Goal: Answer question/provide support: Share knowledge or assist other users

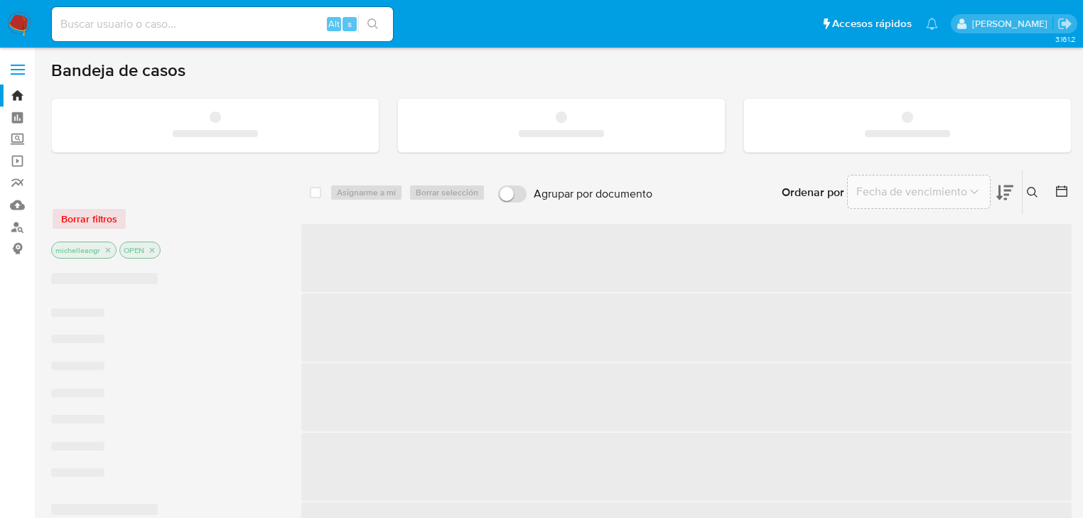
click at [182, 26] on input at bounding box center [222, 24] width 341 height 18
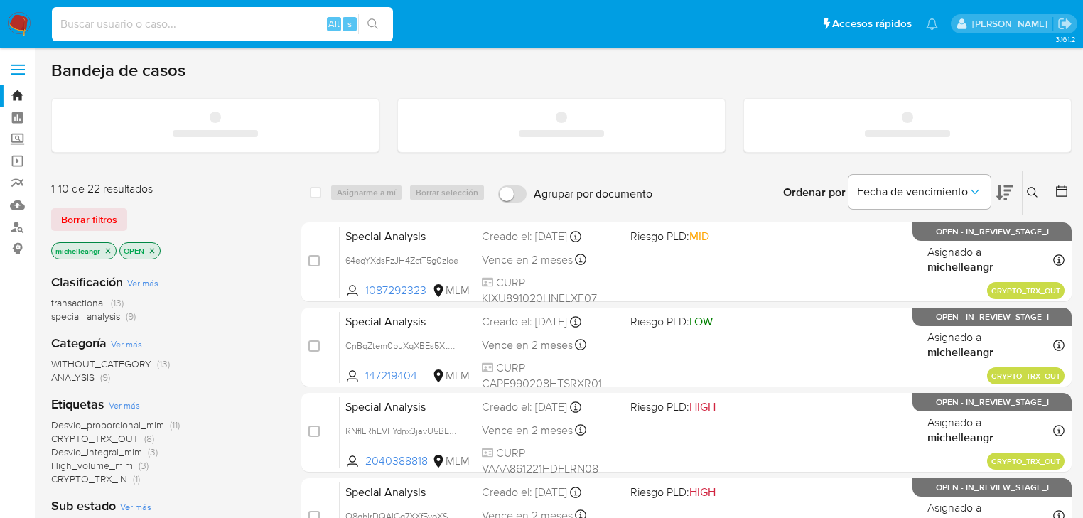
paste input "Z4pnHK6Qeaqx5gRGFw96tReb"
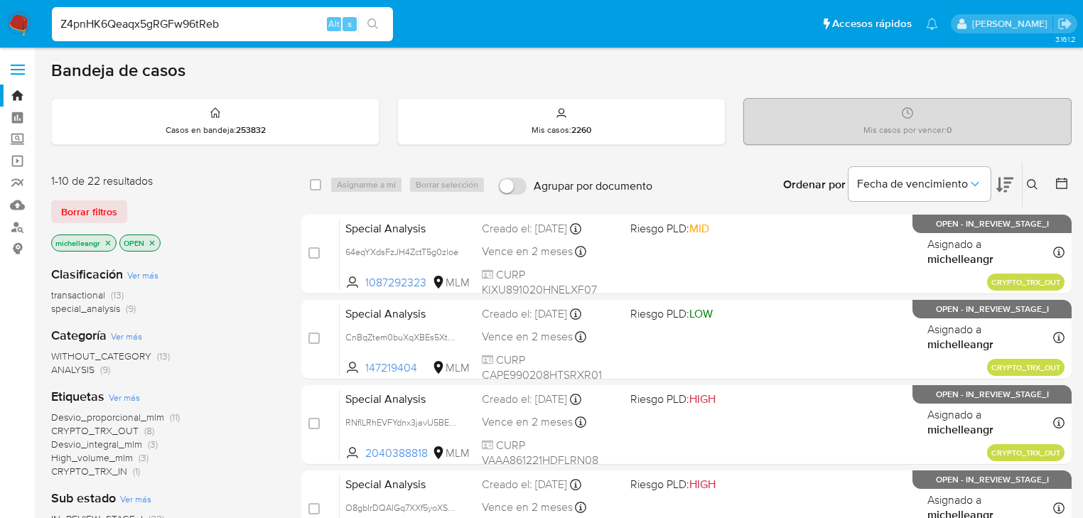
type input "Z4pnHK6Qeaqx5gRGFw96tReb"
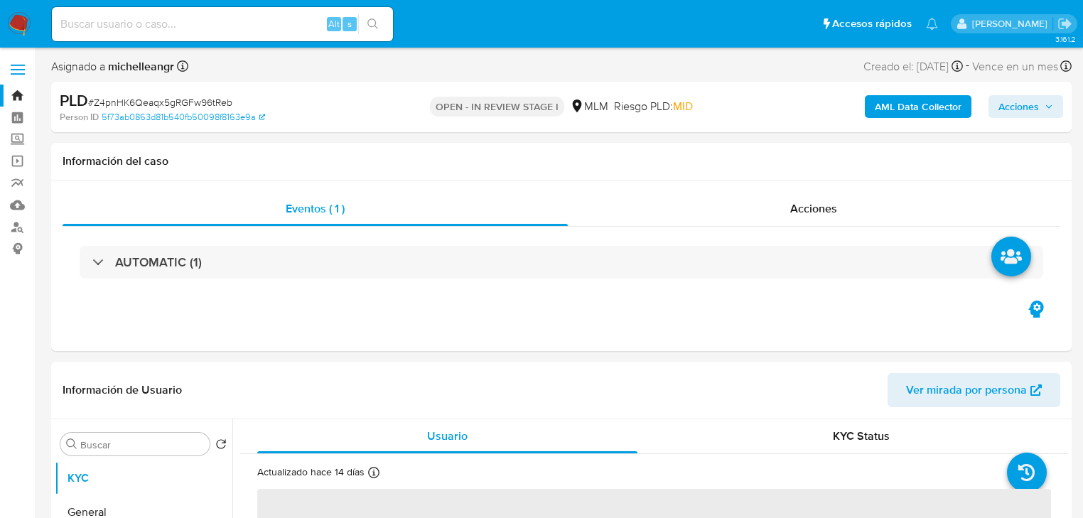
select select "10"
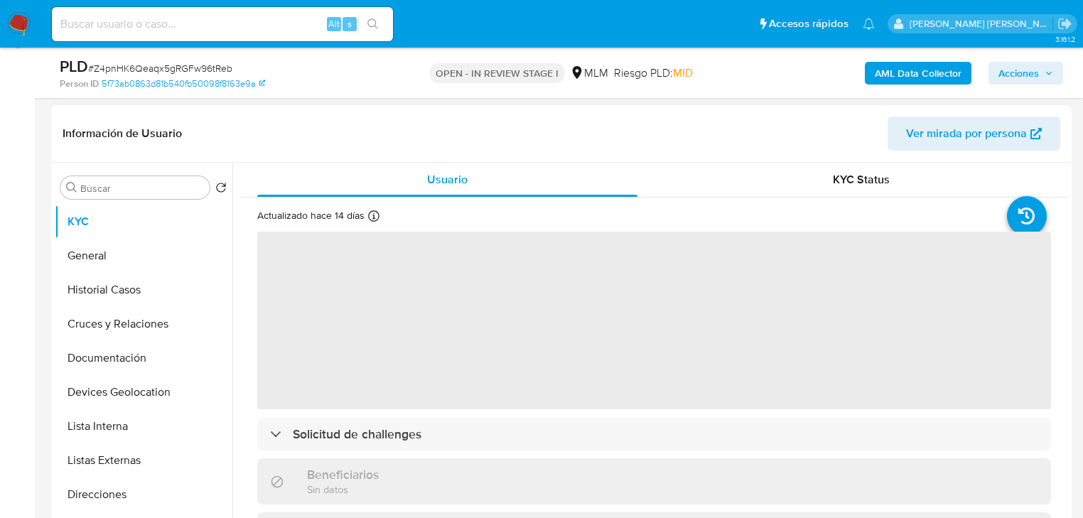
scroll to position [227, 0]
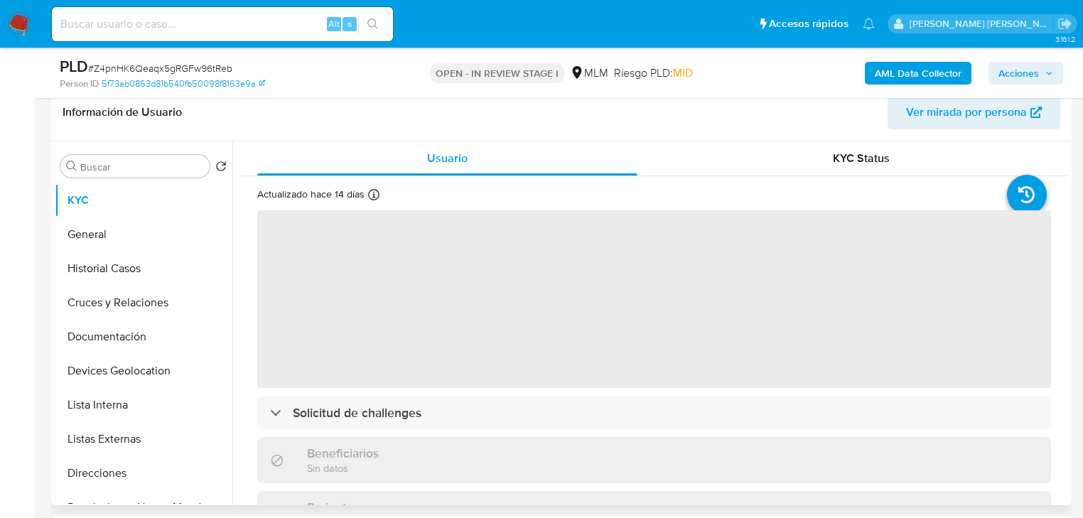
select select "10"
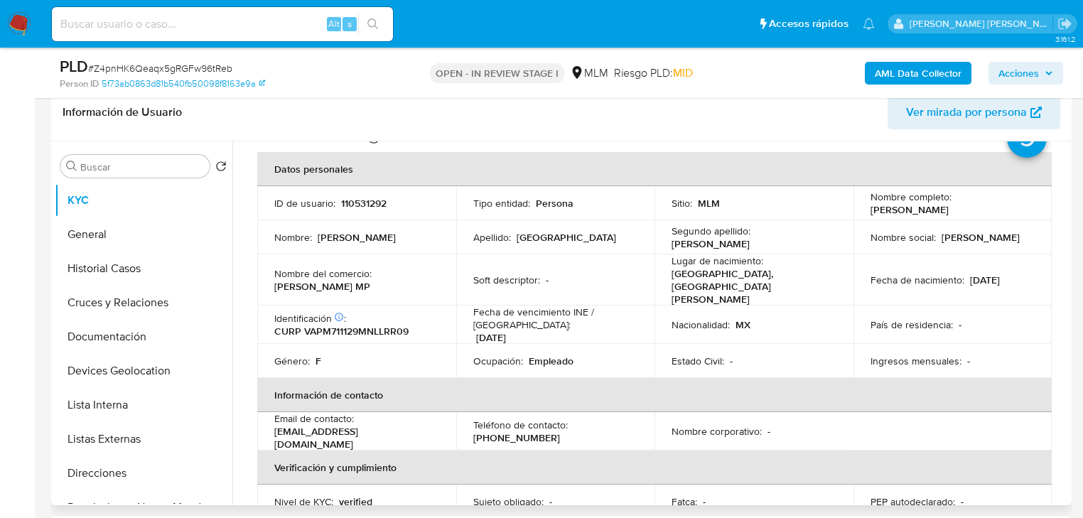
click at [675, 259] on p "Lugar de nacimiento :" at bounding box center [717, 260] width 92 height 13
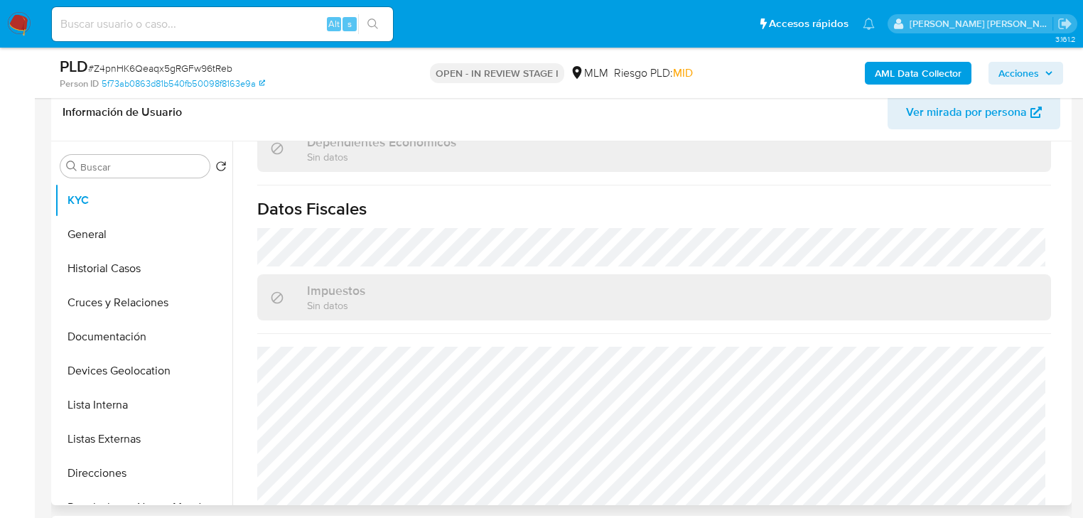
scroll to position [883, 0]
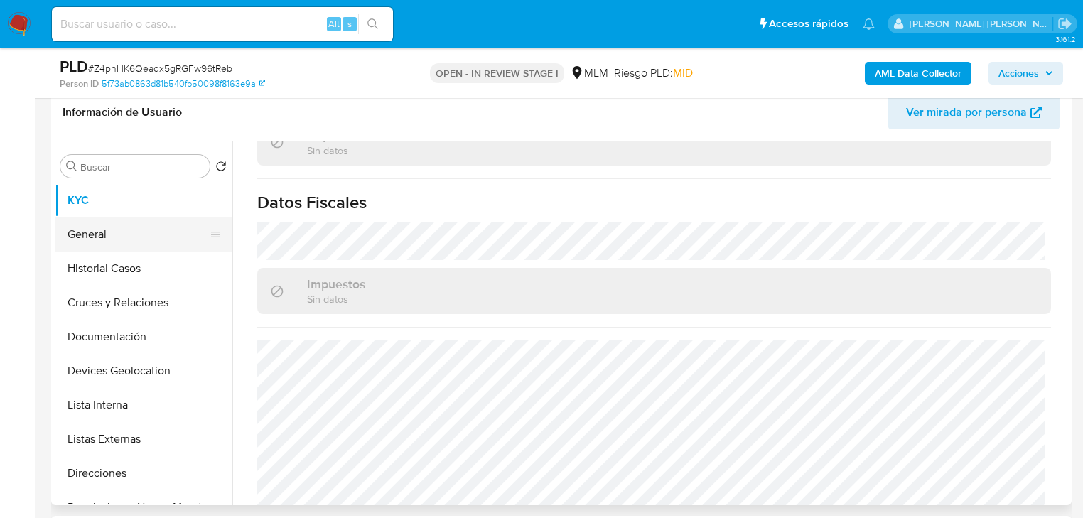
click at [126, 234] on button "General" at bounding box center [138, 234] width 166 height 34
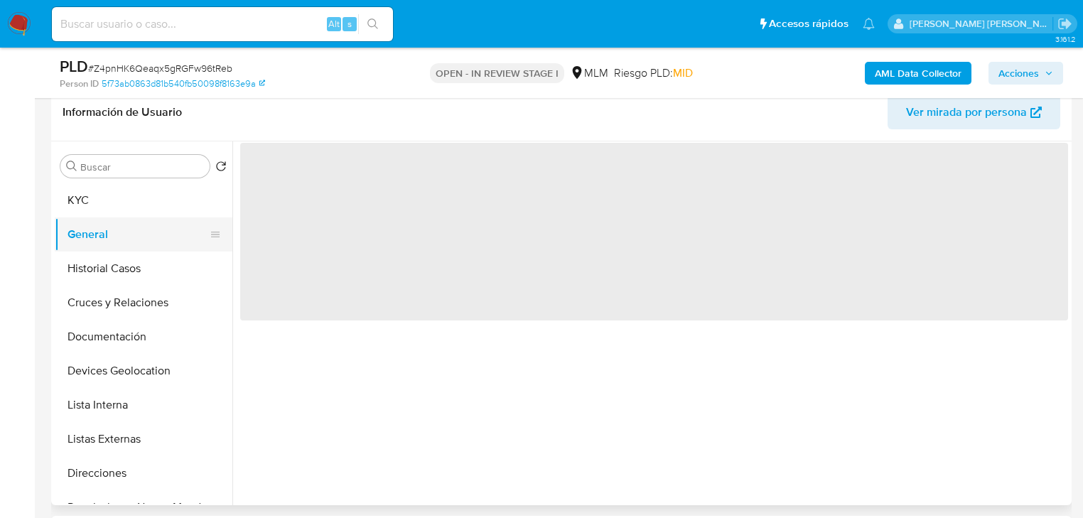
scroll to position [0, 0]
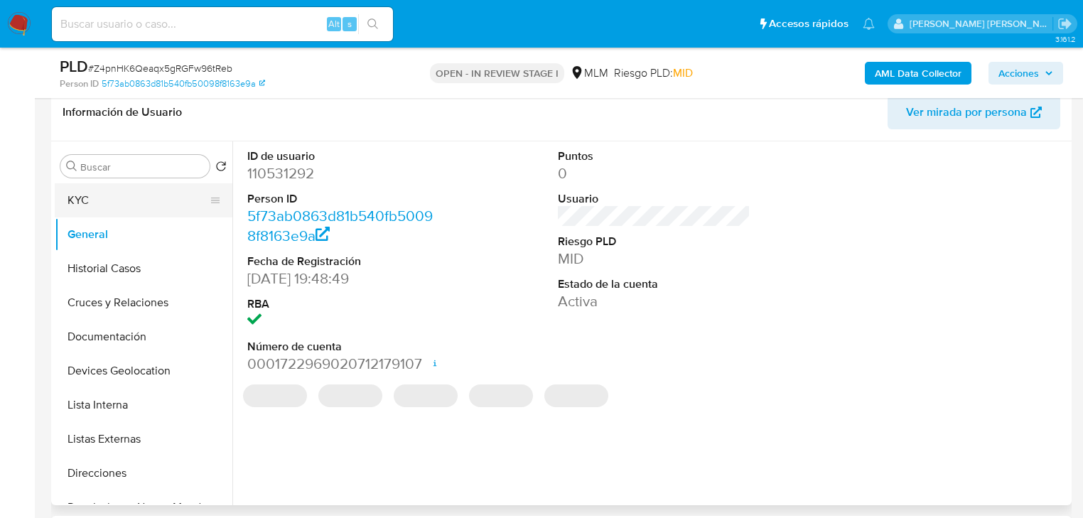
click at [141, 201] on button "KYC" at bounding box center [138, 200] width 166 height 34
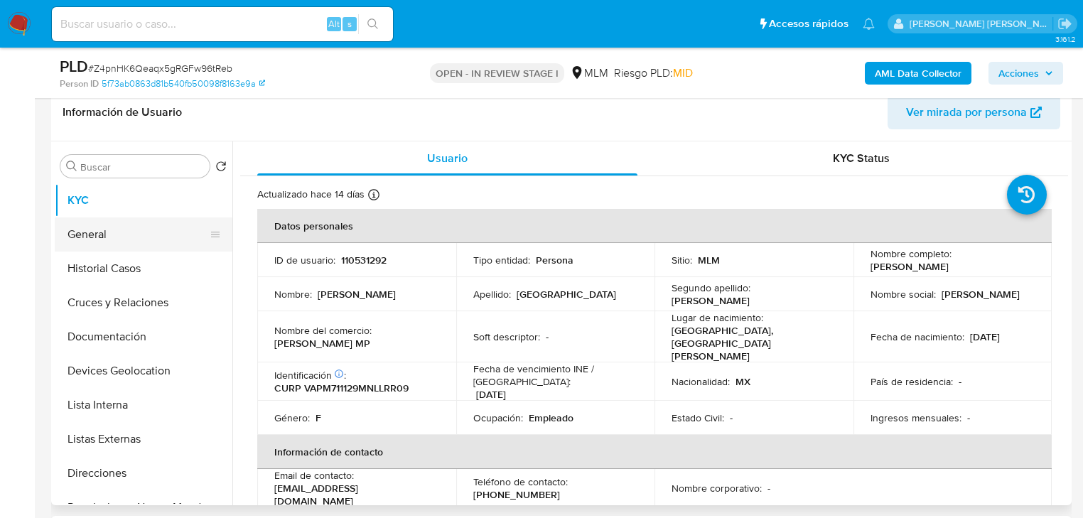
click at [104, 233] on button "General" at bounding box center [138, 234] width 166 height 34
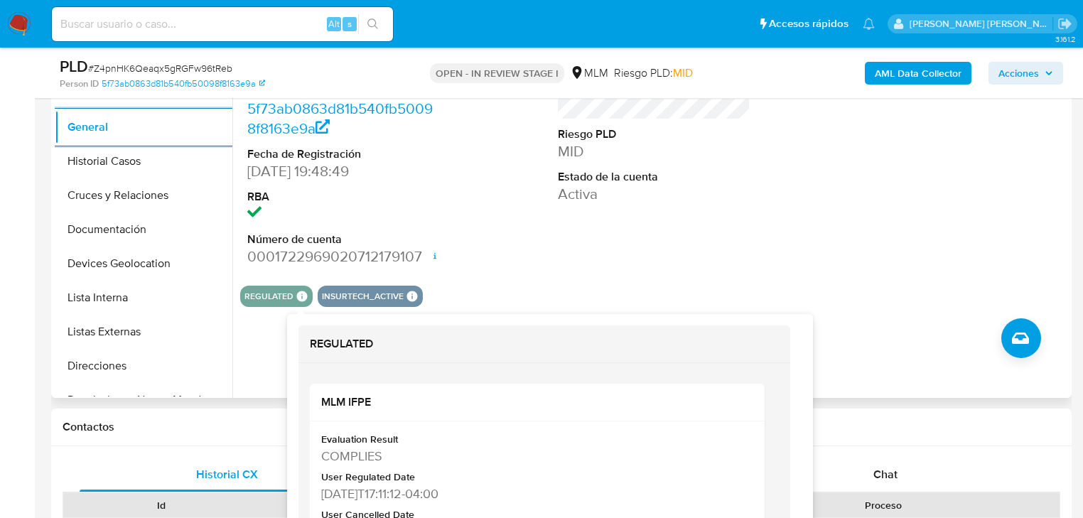
scroll to position [341, 0]
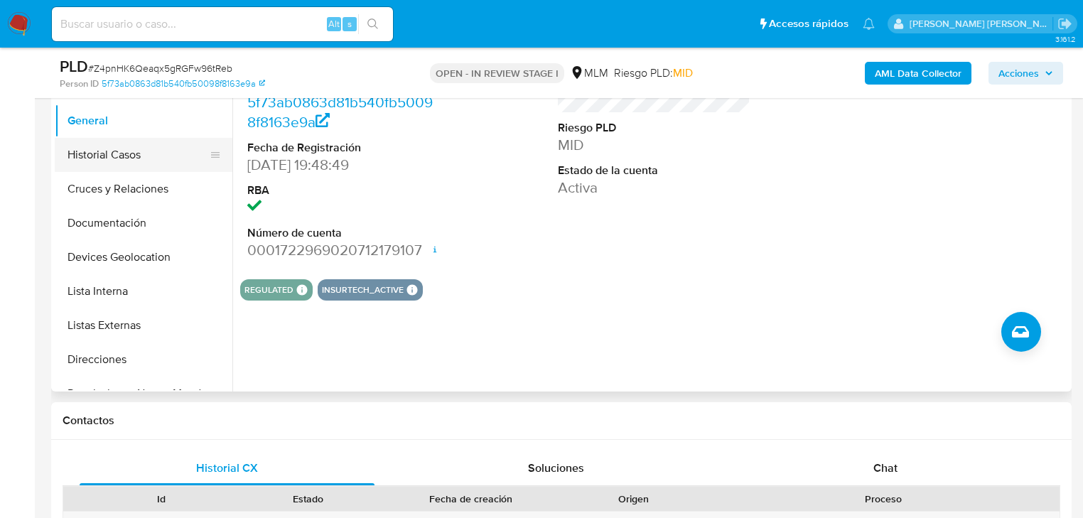
drag, startPoint x: 167, startPoint y: 170, endPoint x: 166, endPoint y: 162, distance: 7.8
click at [166, 167] on ul "KYC General Historial Casos Cruces y Relaciones Documentación Devices Geolocati…" at bounding box center [144, 230] width 178 height 320
click at [165, 162] on button "Historial Casos" at bounding box center [138, 155] width 166 height 34
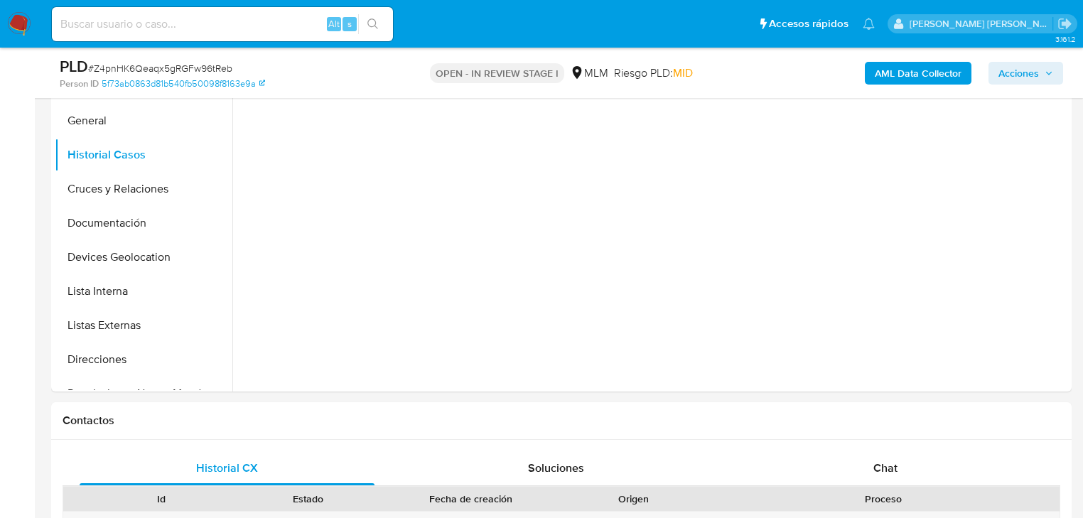
scroll to position [284, 0]
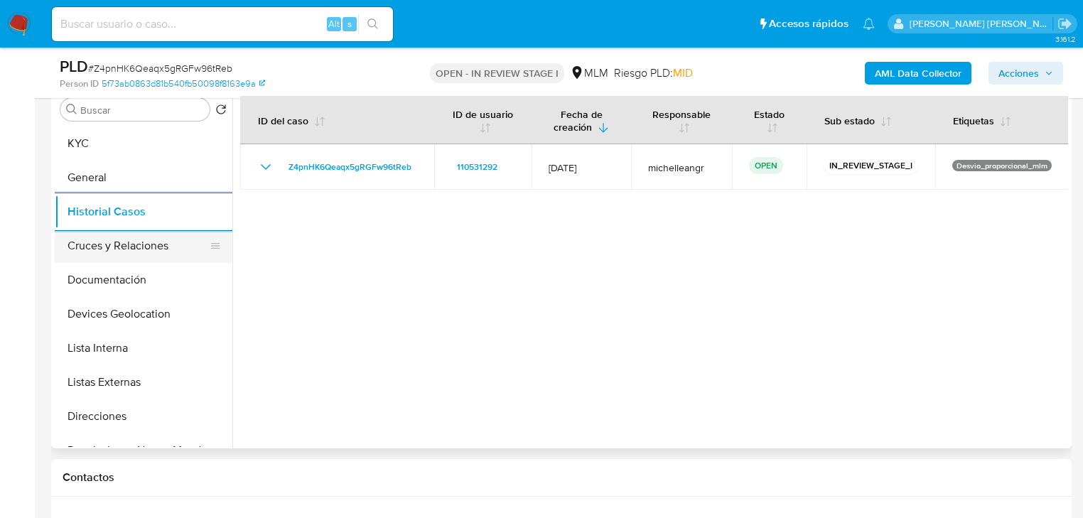
click at [151, 243] on button "Cruces y Relaciones" at bounding box center [138, 246] width 166 height 34
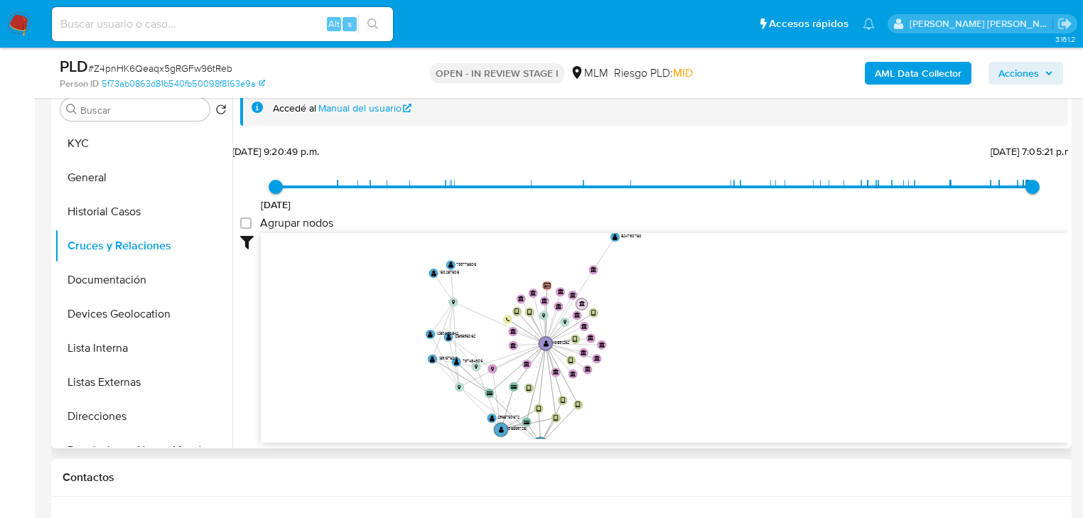
drag, startPoint x: 527, startPoint y: 323, endPoint x: 578, endPoint y: 301, distance: 55.7
click at [579, 301] on text "" at bounding box center [582, 304] width 6 height 6
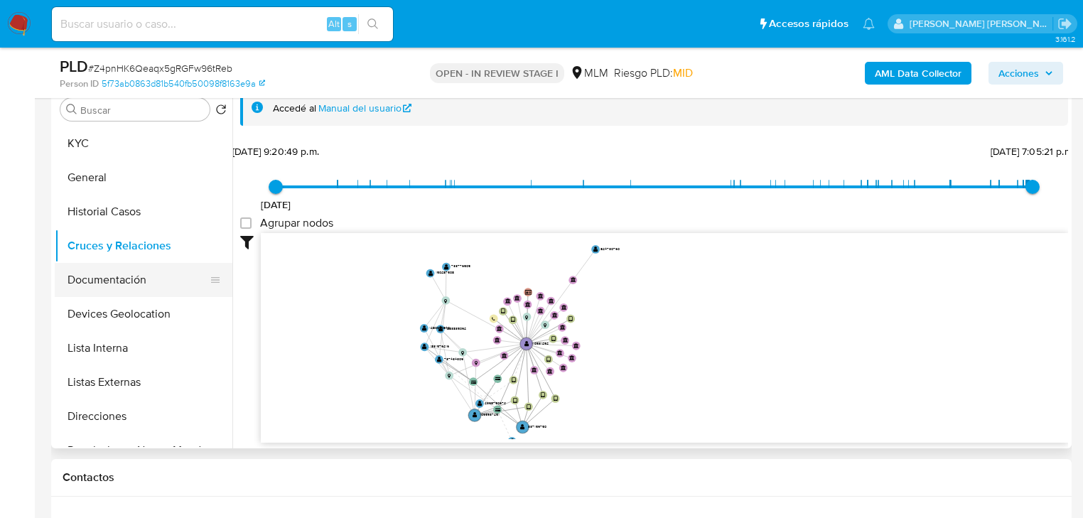
drag, startPoint x: 138, startPoint y: 282, endPoint x: 141, endPoint y: 275, distance: 7.7
click at [140, 276] on button "Documentación" at bounding box center [138, 280] width 166 height 34
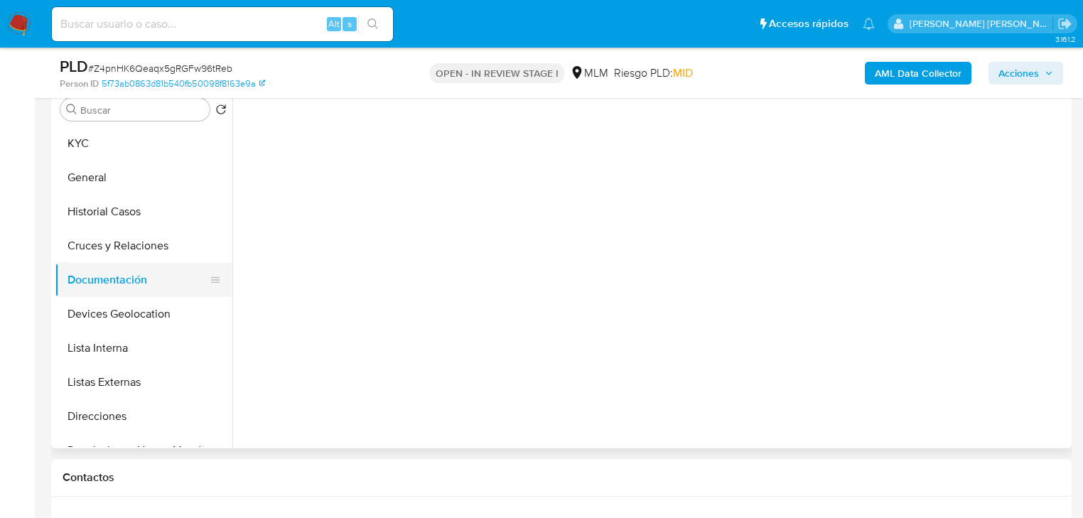
click at [141, 275] on button "Documentación" at bounding box center [138, 280] width 166 height 34
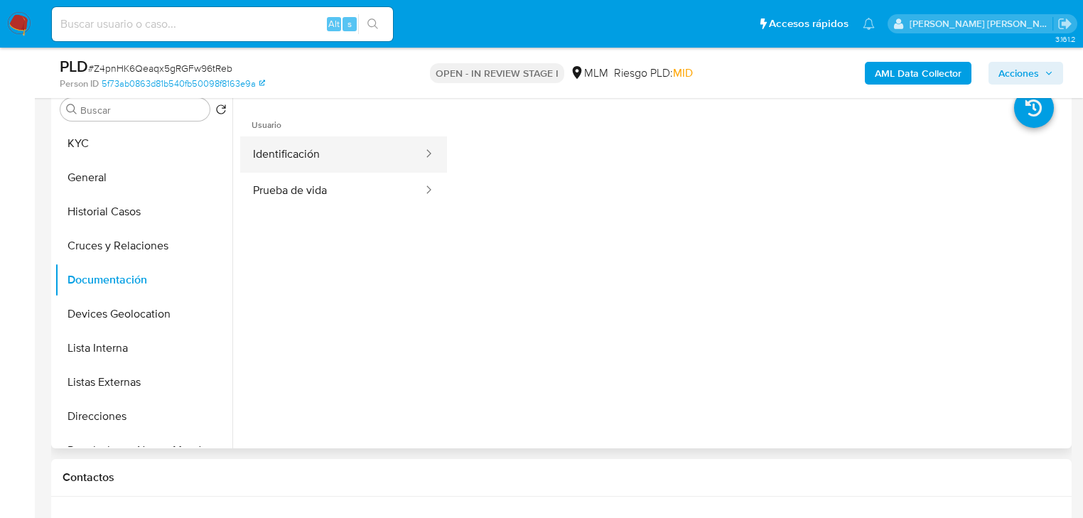
click at [324, 141] on button "Identificación" at bounding box center [332, 154] width 184 height 36
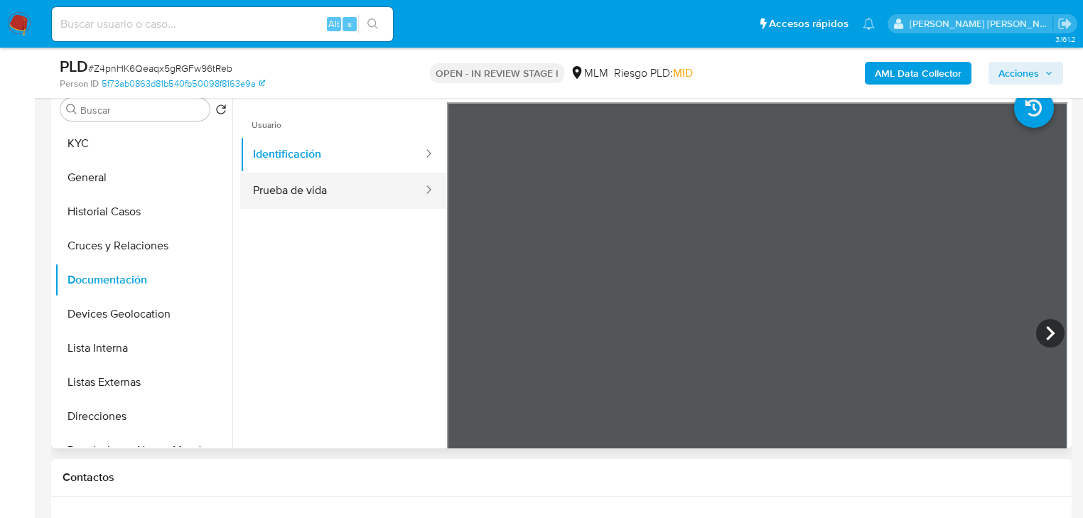
drag, startPoint x: 318, startPoint y: 215, endPoint x: 330, endPoint y: 190, distance: 27.3
click at [318, 207] on ul "Usuario Identificación Prueba de vida" at bounding box center [343, 306] width 207 height 409
click at [330, 190] on button "Prueba de vida" at bounding box center [332, 191] width 184 height 36
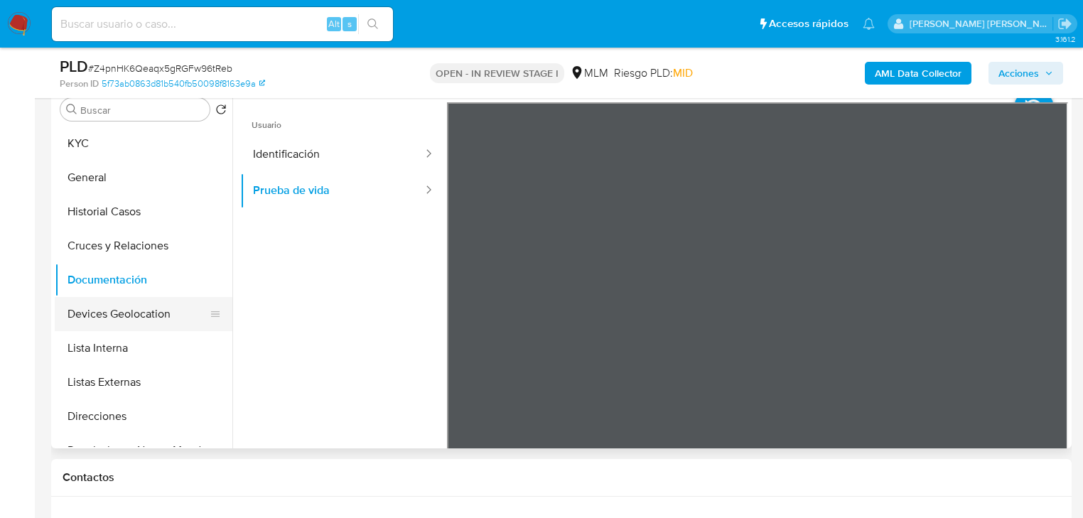
drag, startPoint x: 131, startPoint y: 318, endPoint x: 146, endPoint y: 312, distance: 16.0
click at [131, 314] on button "Devices Geolocation" at bounding box center [138, 314] width 166 height 34
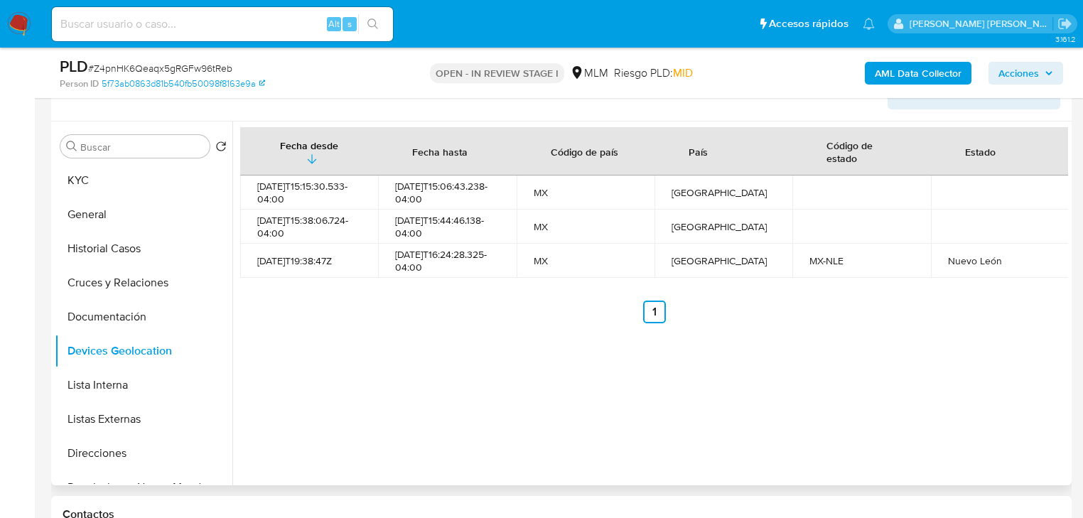
scroll to position [227, 0]
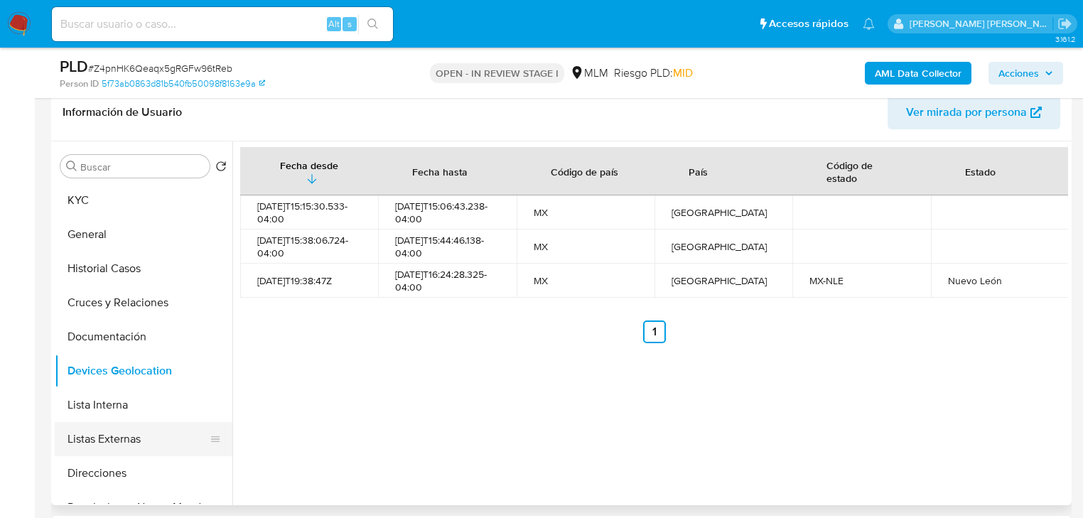
click at [136, 427] on button "Listas Externas" at bounding box center [138, 439] width 166 height 34
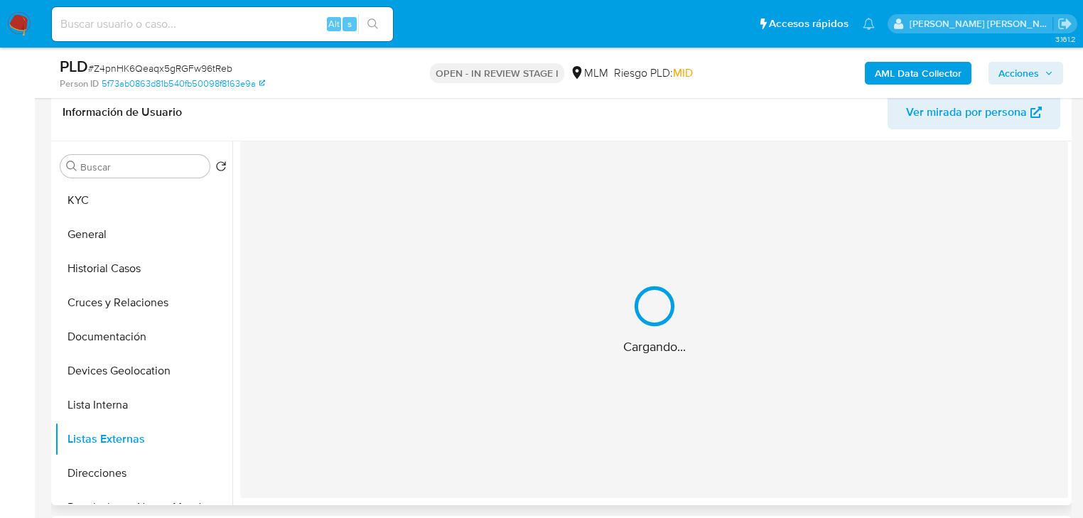
click at [402, 432] on div "Cargando..." at bounding box center [654, 319] width 828 height 357
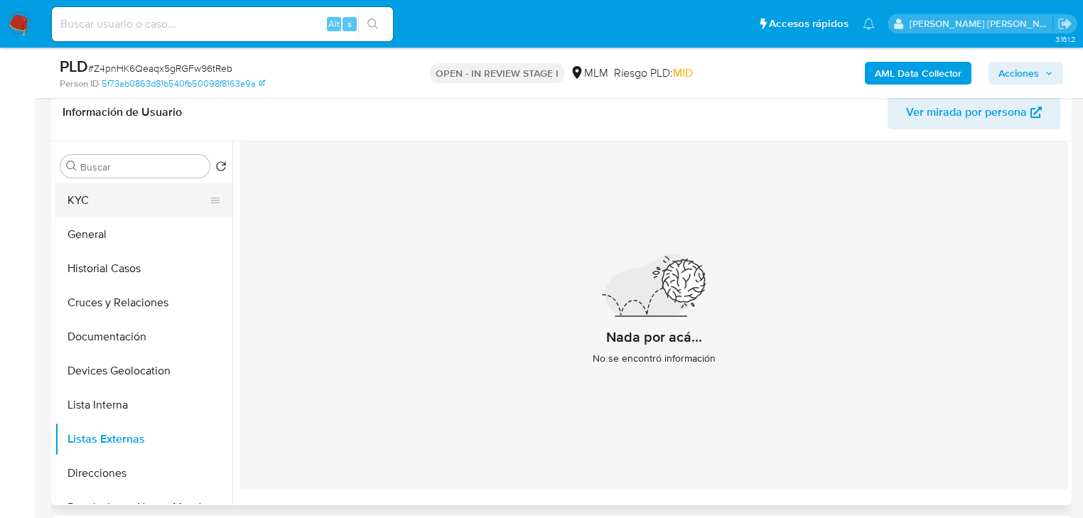
click at [70, 202] on button "KYC" at bounding box center [138, 200] width 166 height 34
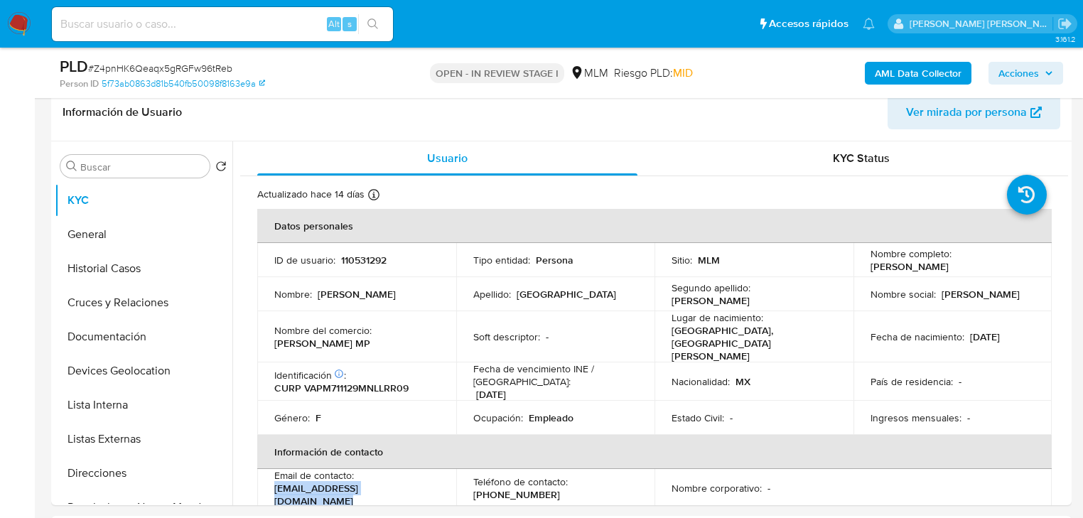
drag, startPoint x: 421, startPoint y: 471, endPoint x: 476, endPoint y: 32, distance: 442.6
click at [261, 476] on td "Email de contacto : marisa.valencia6@hotmail.com" at bounding box center [356, 488] width 199 height 38
copy p "marisa.valencia6@hotmail.com"
click at [512, 475] on p "Teléfono de contacto :" at bounding box center [520, 481] width 94 height 13
click at [511, 488] on p "(81) 25623904" at bounding box center [516, 494] width 87 height 13
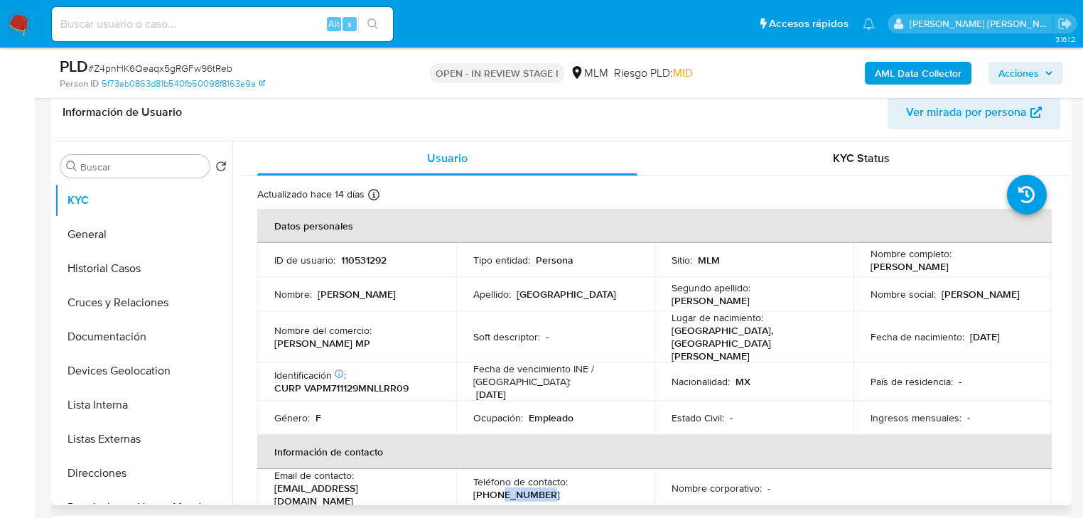
click at [511, 488] on p "(81) 25623904" at bounding box center [516, 494] width 87 height 13
copy p "25623904"
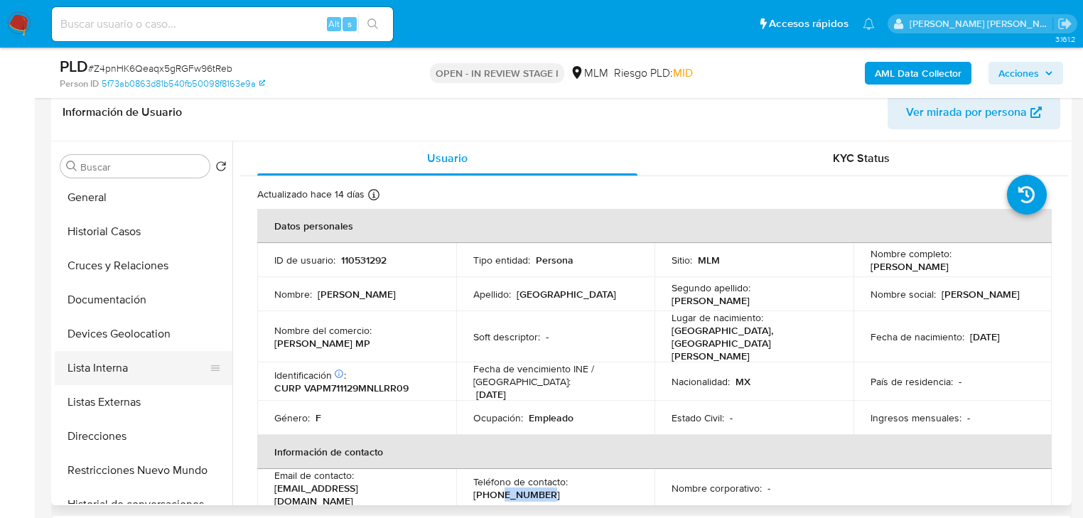
scroll to position [57, 0]
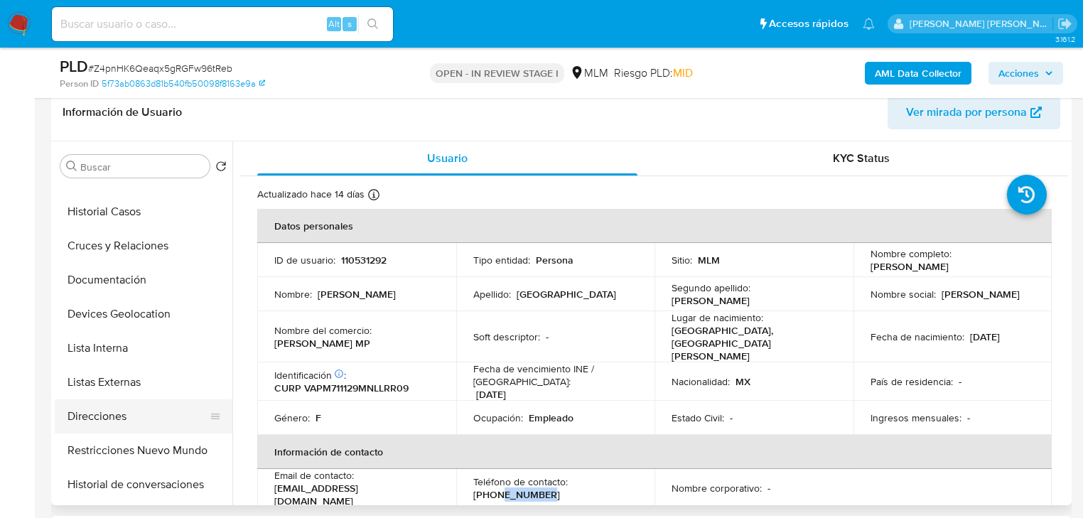
click at [112, 419] on button "Direcciones" at bounding box center [138, 416] width 166 height 34
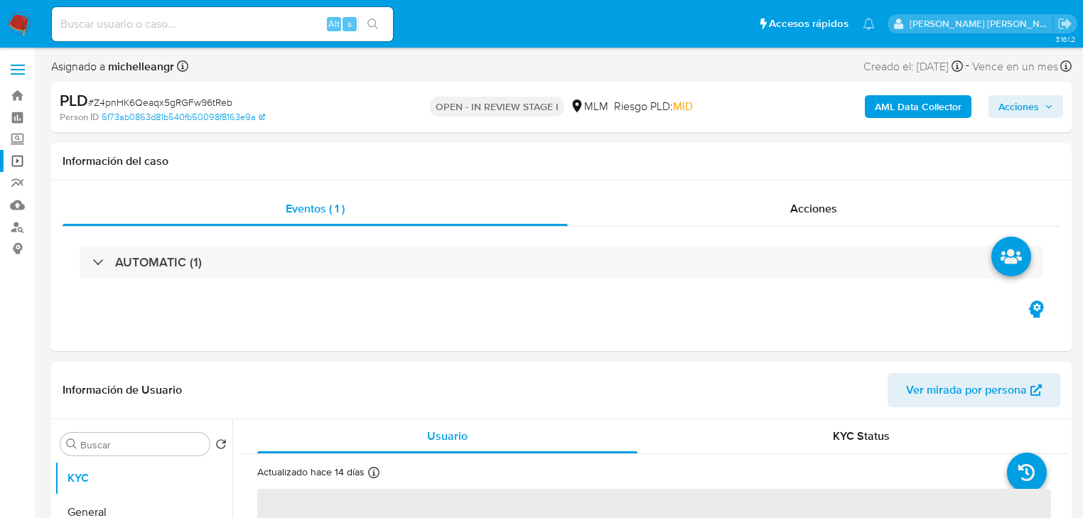
select select "10"
drag, startPoint x: 16, startPoint y: 136, endPoint x: 26, endPoint y: 148, distance: 16.1
click at [16, 136] on label "Screening" at bounding box center [84, 140] width 169 height 22
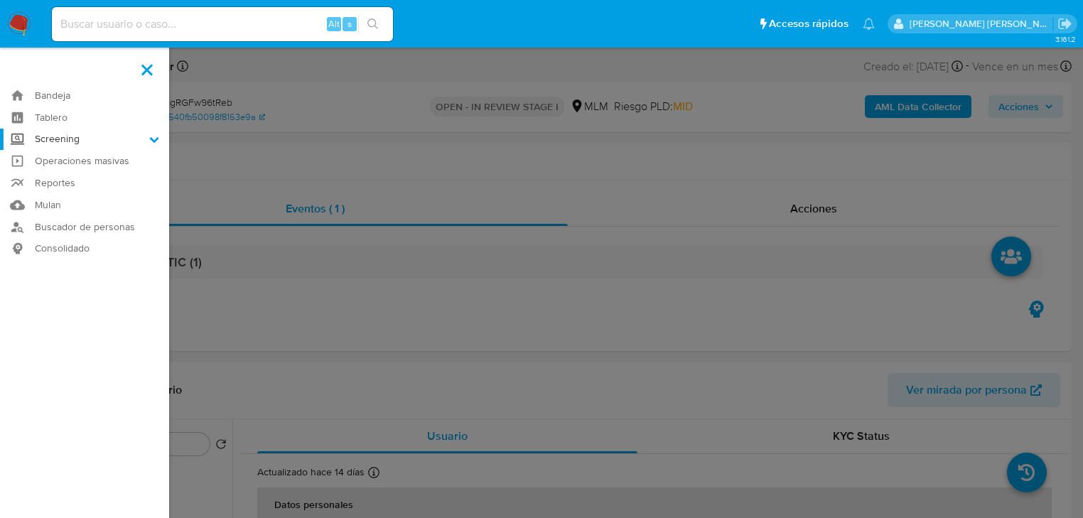
click at [0, 0] on input "Screening" at bounding box center [0, 0] width 0 height 0
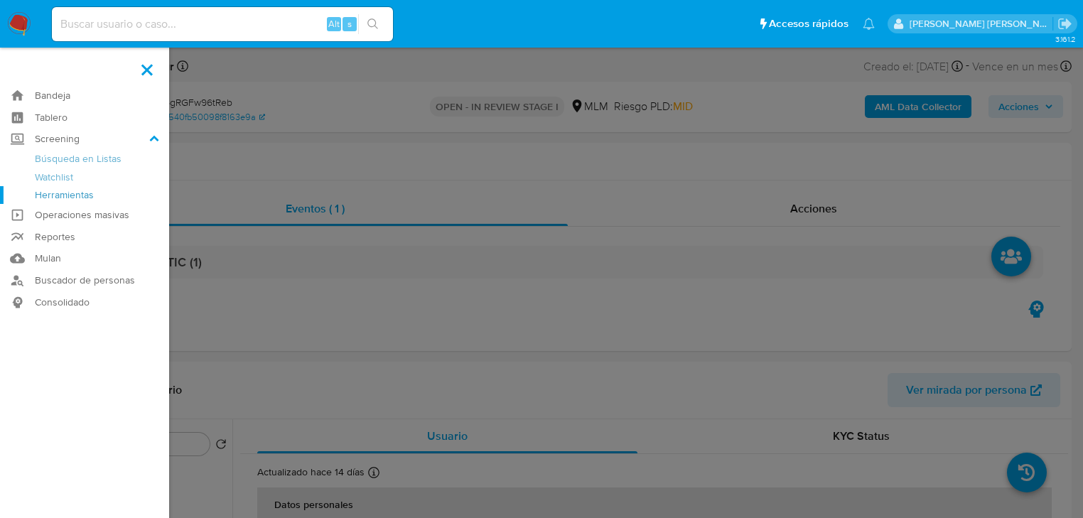
click at [57, 198] on link "Herramientas" at bounding box center [84, 195] width 169 height 18
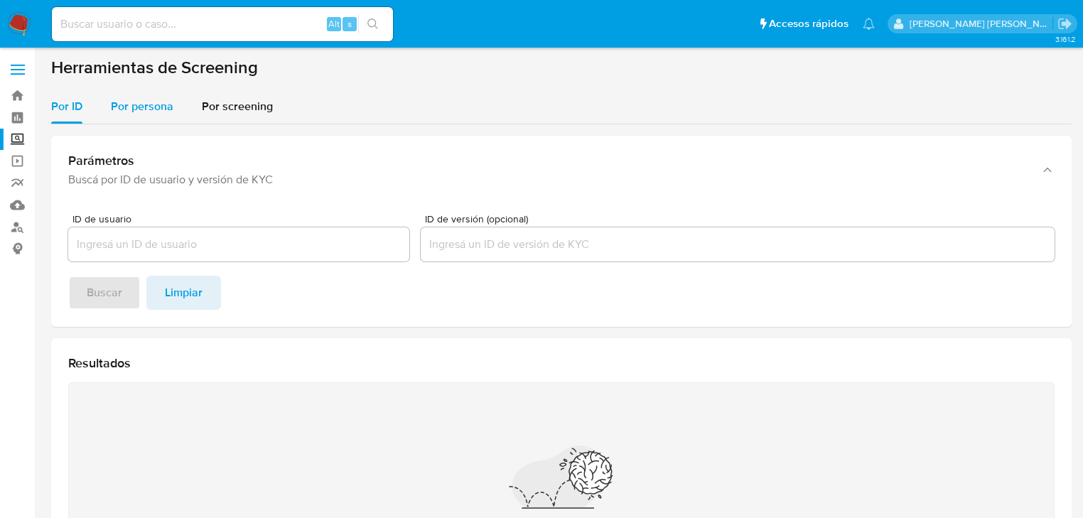
click at [142, 116] on div "Por persona" at bounding box center [142, 107] width 63 height 34
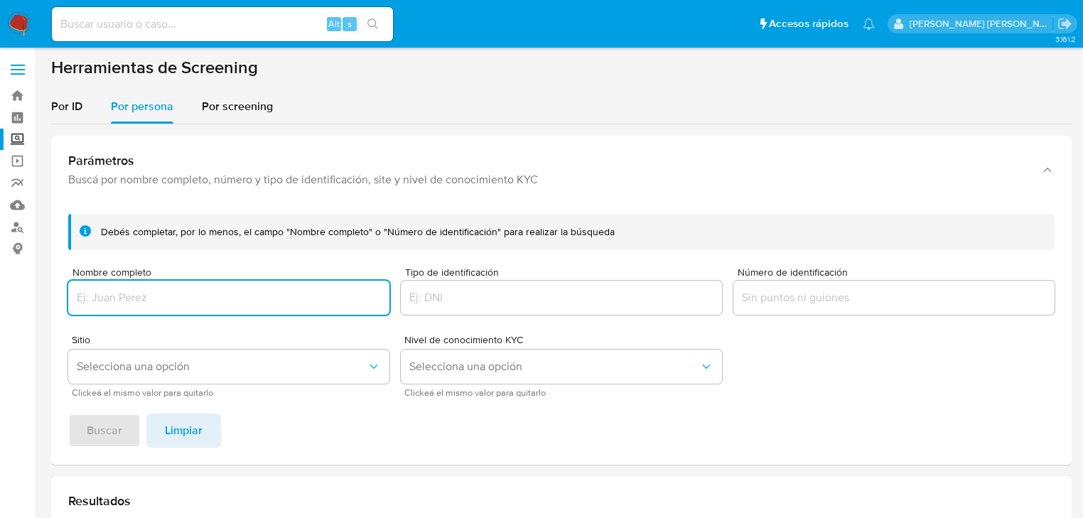
click at [107, 297] on input "Nombre completo" at bounding box center [228, 297] width 321 height 18
type input "MILTON GERARDO ESPINOSA VAZQUEZ"
click at [117, 415] on span "Buscar" at bounding box center [105, 430] width 36 height 31
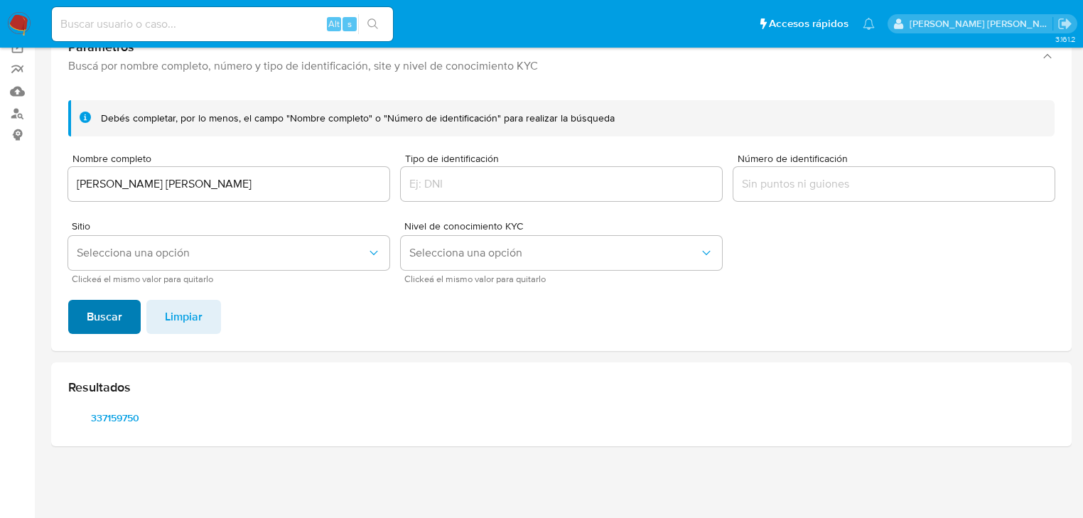
scroll to position [114, 0]
click at [131, 418] on span "337159750" at bounding box center [115, 418] width 74 height 20
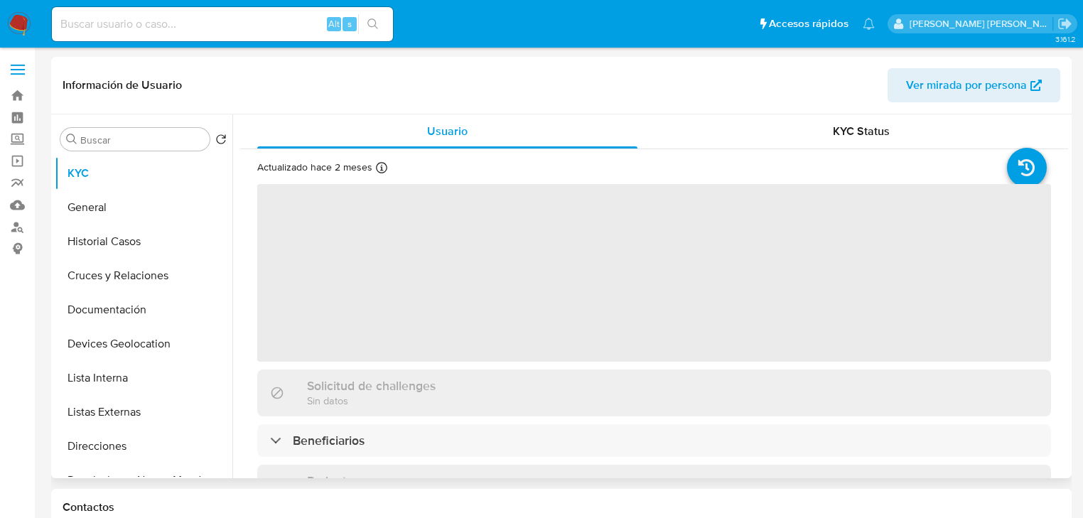
select select "10"
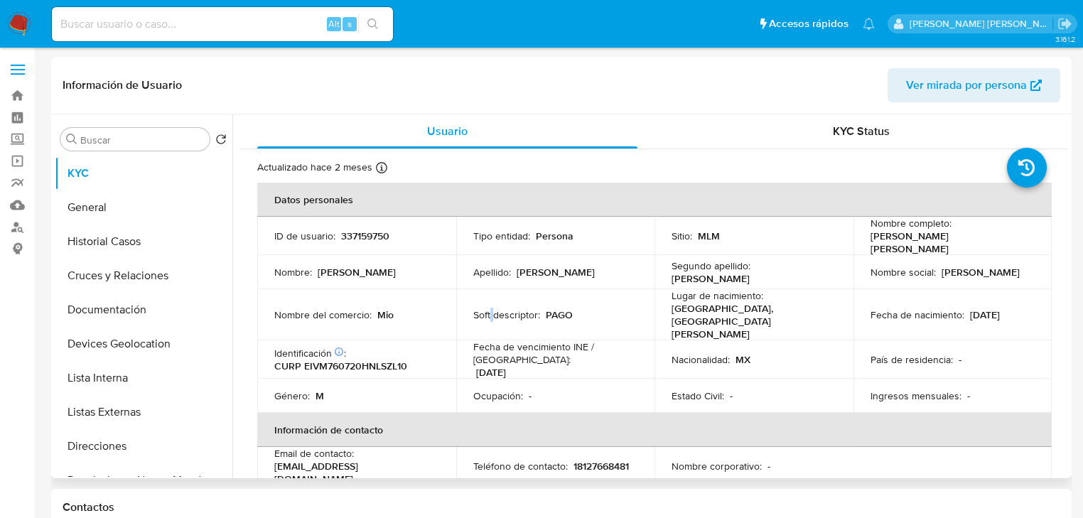
drag, startPoint x: 490, startPoint y: 302, endPoint x: 485, endPoint y: 294, distance: 9.3
click at [485, 308] on p "Soft descriptor :" at bounding box center [506, 314] width 67 height 13
click at [614, 266] on div "Apellido : [PERSON_NAME]" at bounding box center [555, 272] width 165 height 13
click at [145, 404] on button "Listas Externas" at bounding box center [138, 412] width 166 height 34
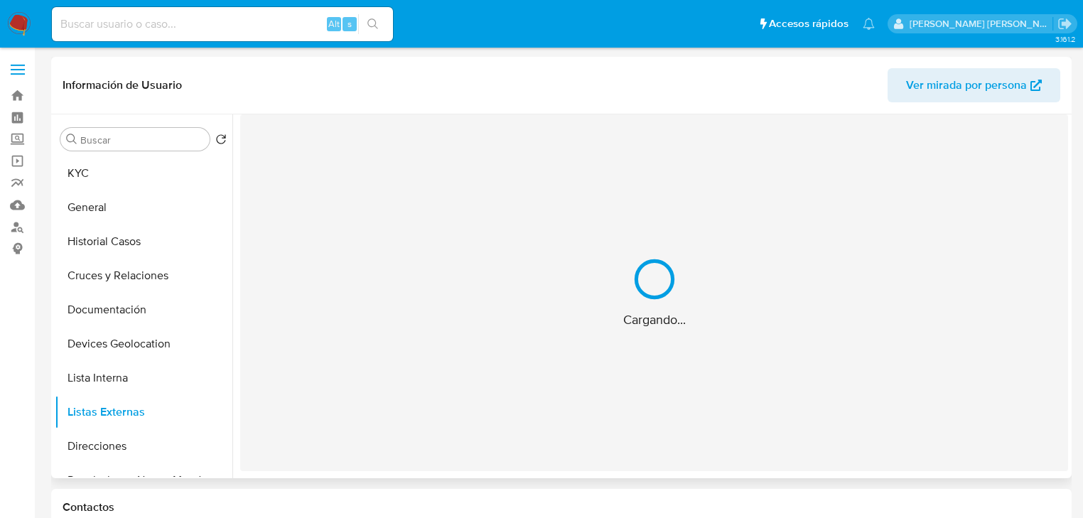
click at [488, 343] on div "Cargando..." at bounding box center [654, 292] width 828 height 357
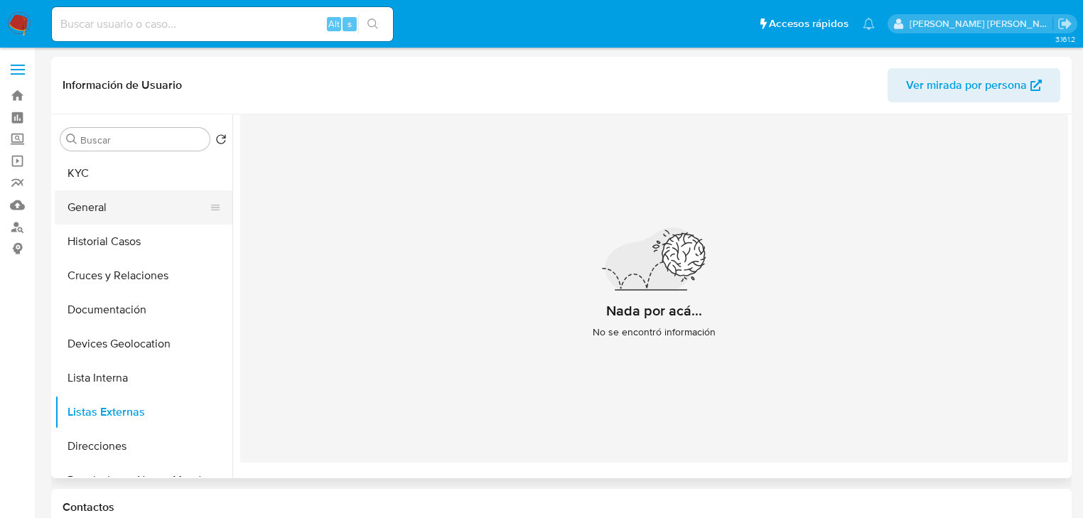
click at [98, 222] on button "General" at bounding box center [138, 207] width 166 height 34
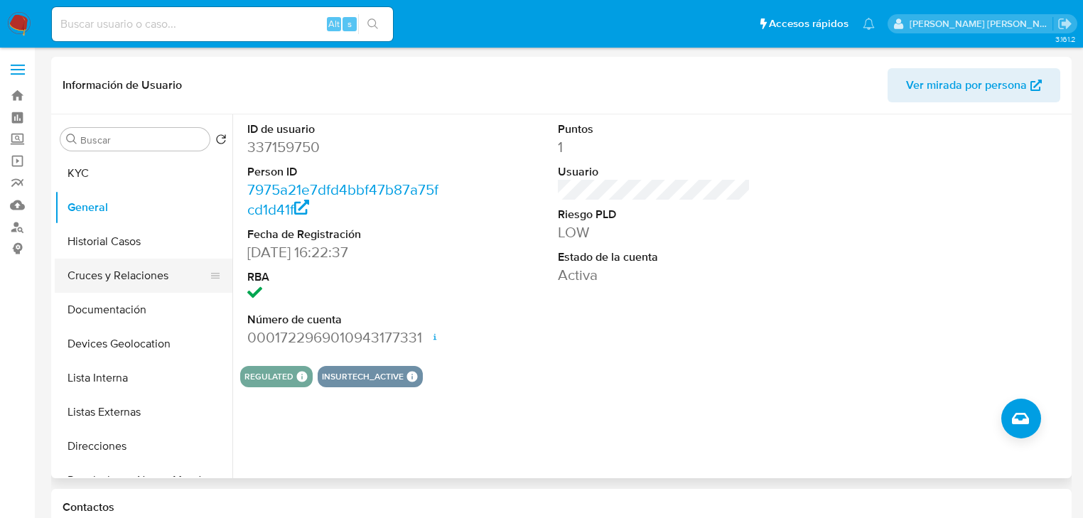
click at [114, 270] on button "Cruces y Relaciones" at bounding box center [138, 276] width 166 height 34
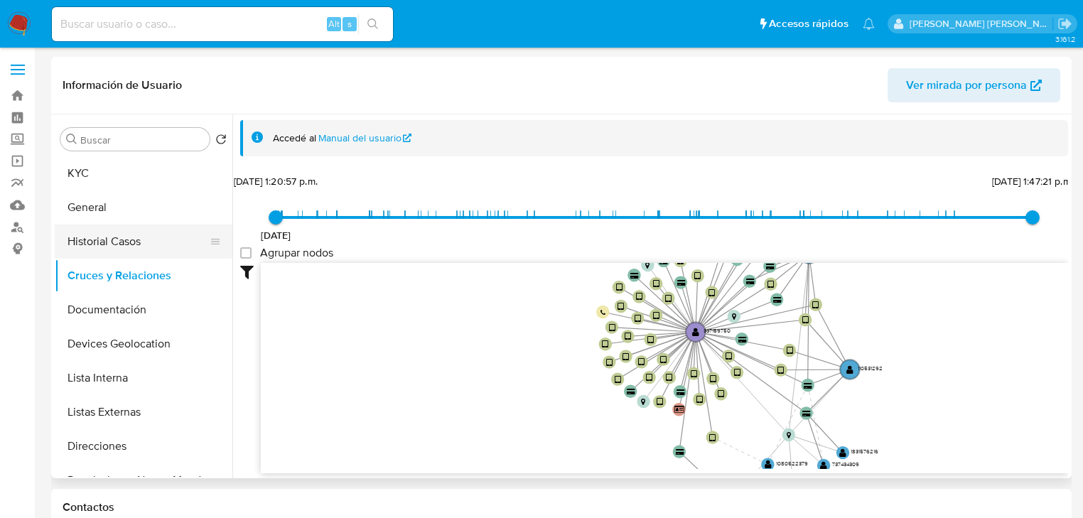
click at [125, 237] on button "Historial Casos" at bounding box center [138, 242] width 166 height 34
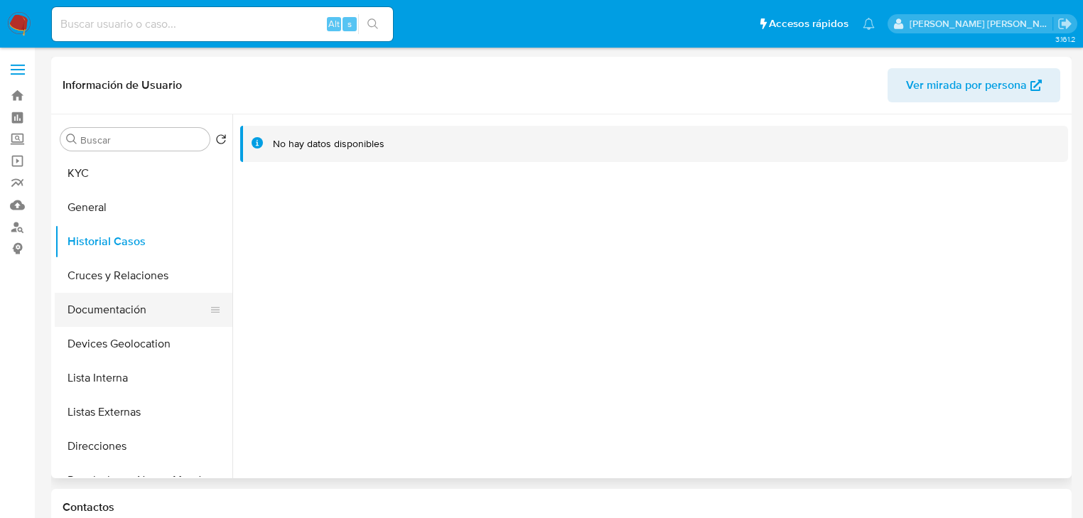
click at [126, 309] on button "Documentación" at bounding box center [138, 310] width 166 height 34
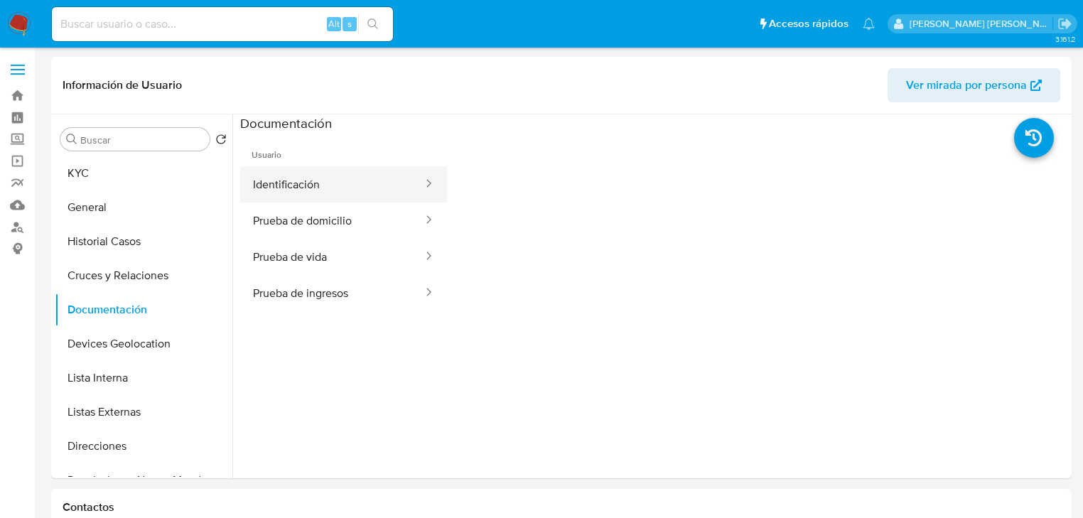
click at [348, 188] on button "Identificación" at bounding box center [332, 184] width 184 height 36
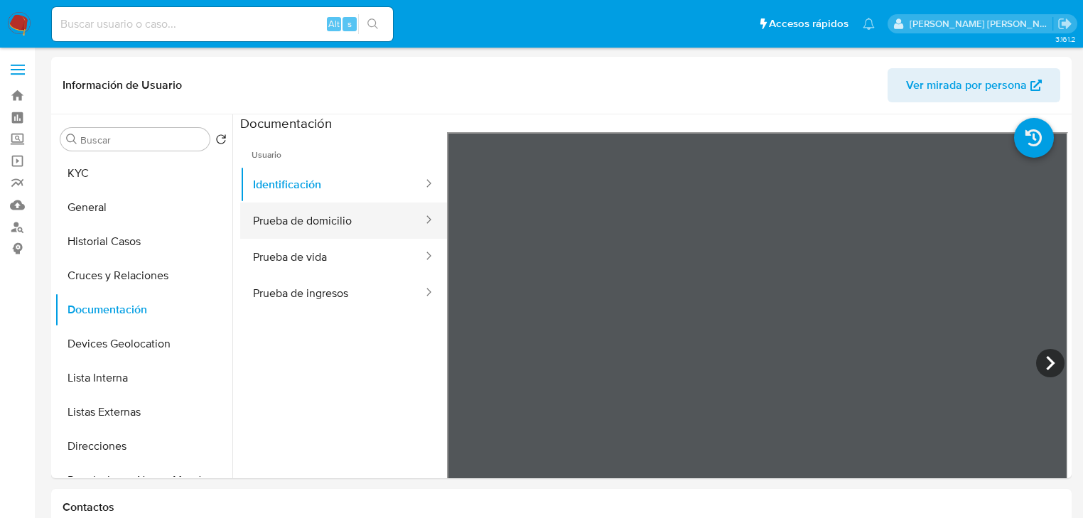
click at [310, 221] on button "Prueba de domicilio" at bounding box center [332, 220] width 184 height 36
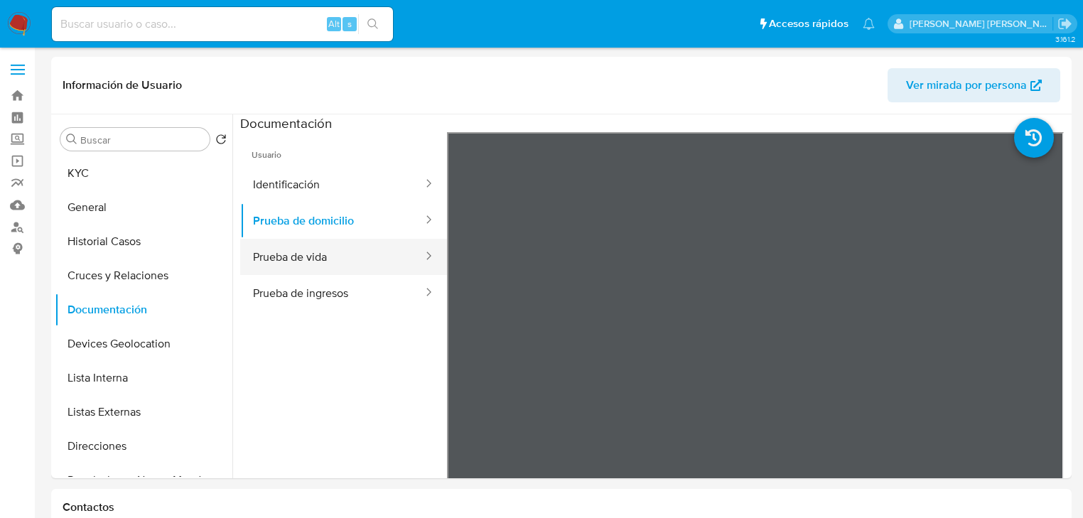
click at [350, 261] on button "Prueba de vida" at bounding box center [332, 257] width 184 height 36
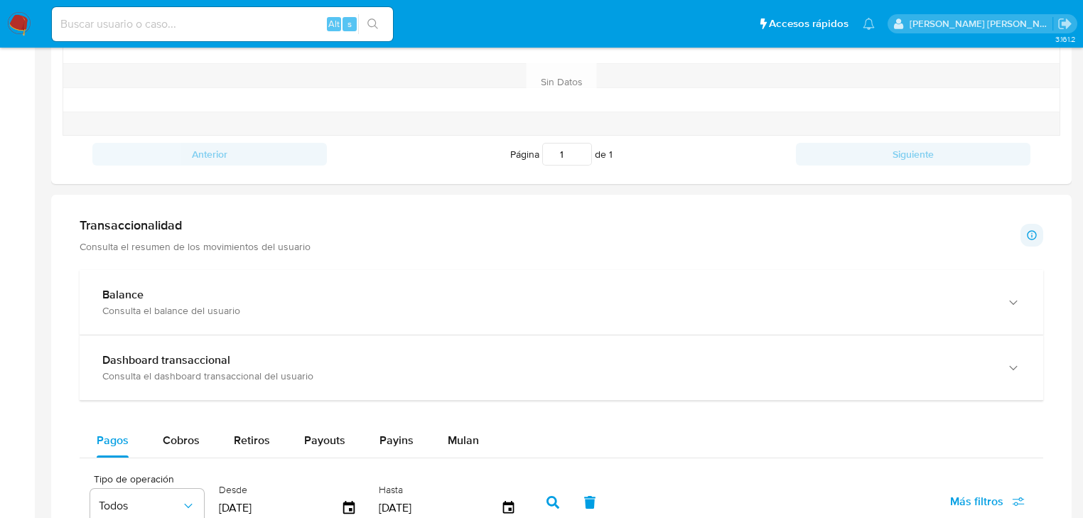
scroll to position [625, 0]
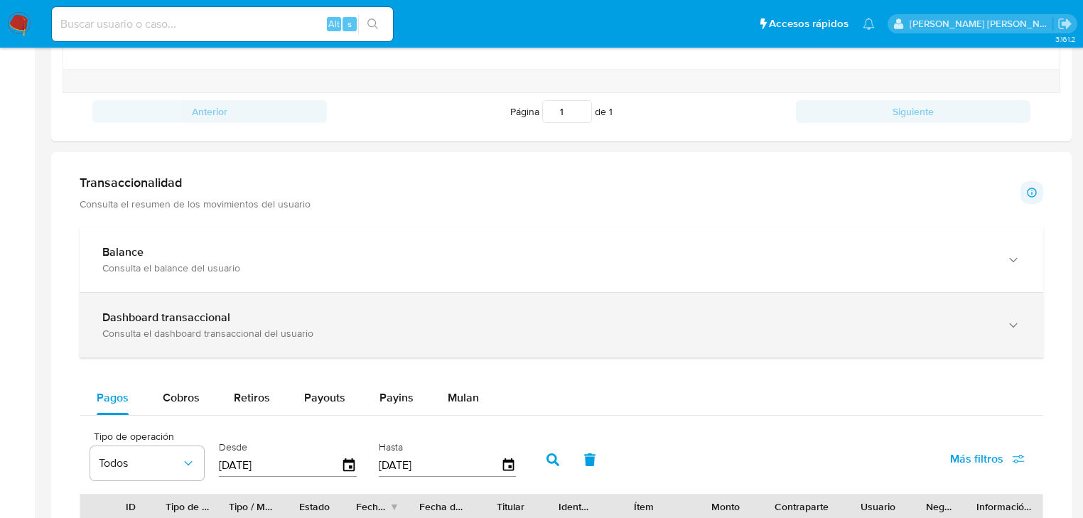
click at [168, 328] on div "Consulta el dashboard transaccional del usuario" at bounding box center [547, 333] width 890 height 13
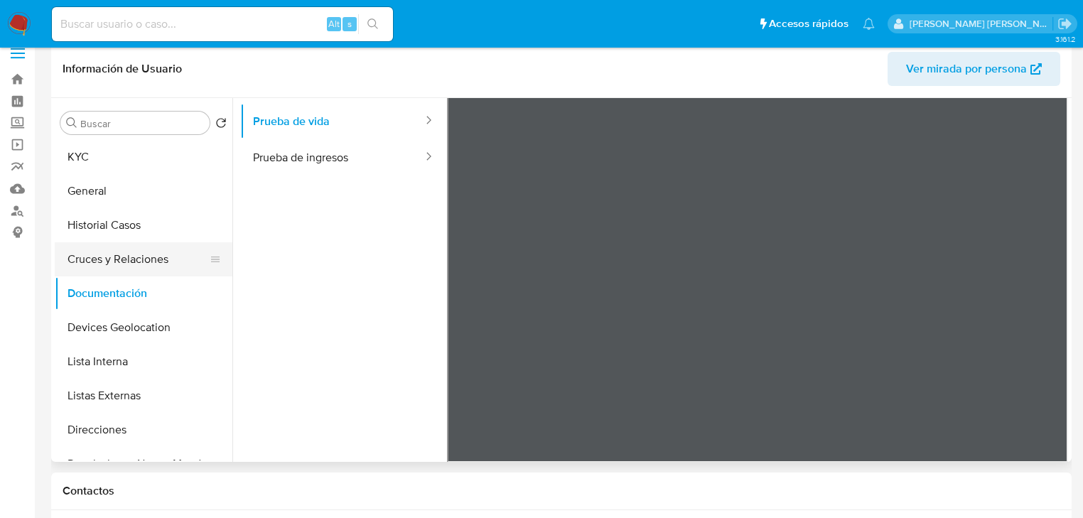
scroll to position [0, 0]
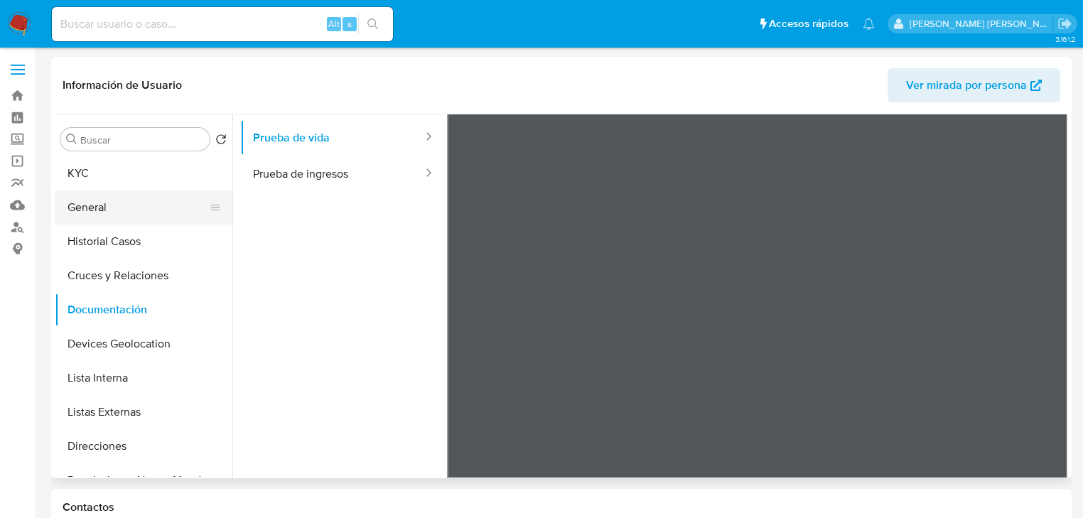
click at [115, 193] on button "General" at bounding box center [138, 207] width 166 height 34
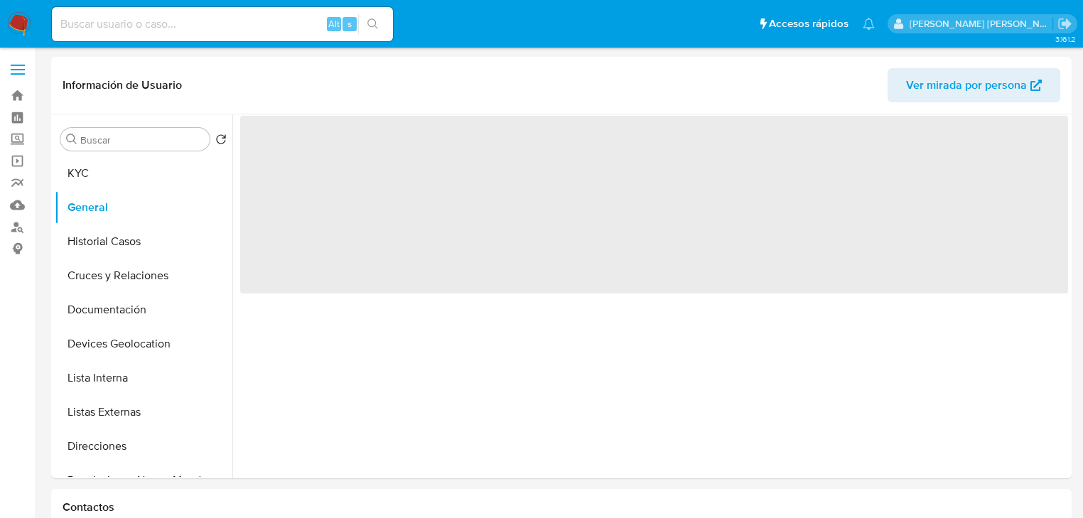
drag, startPoint x: 119, startPoint y: 183, endPoint x: 312, endPoint y: 26, distance: 248.4
click at [121, 180] on button "KYC" at bounding box center [144, 173] width 178 height 34
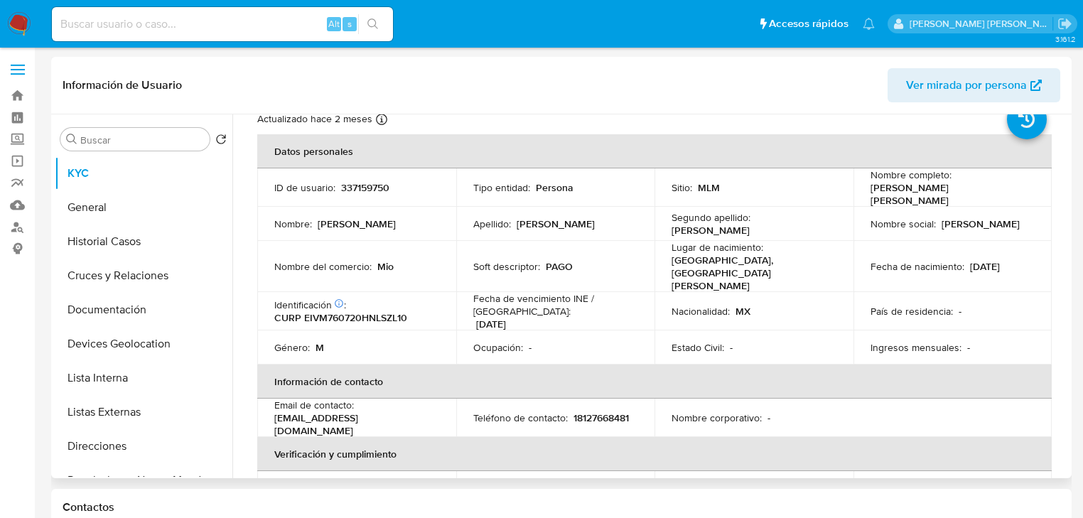
scroll to position [114, 0]
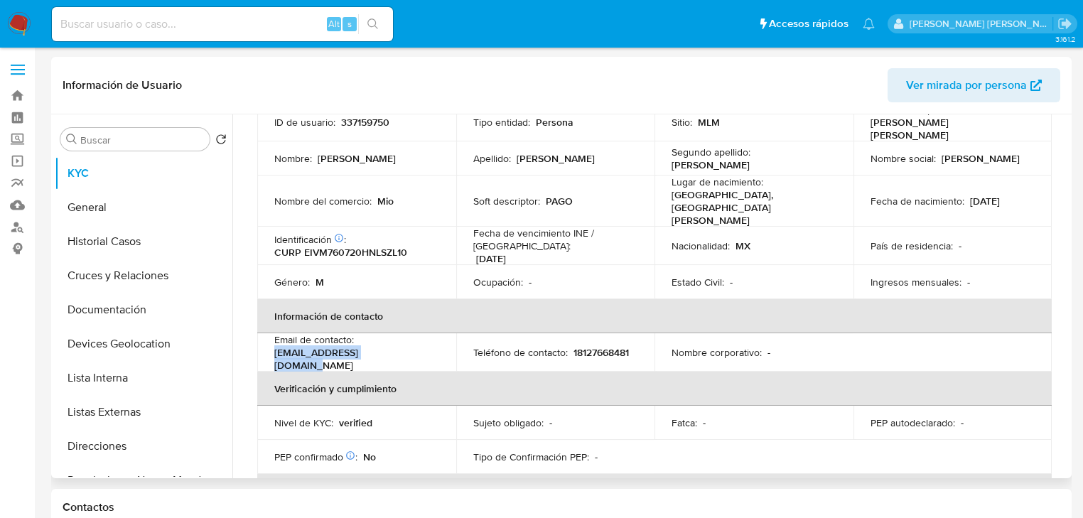
drag, startPoint x: 391, startPoint y: 341, endPoint x: 269, endPoint y: 334, distance: 123.1
click at [269, 334] on td "Email de contacto : [EMAIL_ADDRESS][DOMAIN_NAME]" at bounding box center [356, 352] width 199 height 38
copy p "[EMAIL_ADDRESS][DOMAIN_NAME]"
click at [583, 333] on td "Teléfono de contacto : [PHONE_NUMBER]" at bounding box center [555, 352] width 199 height 38
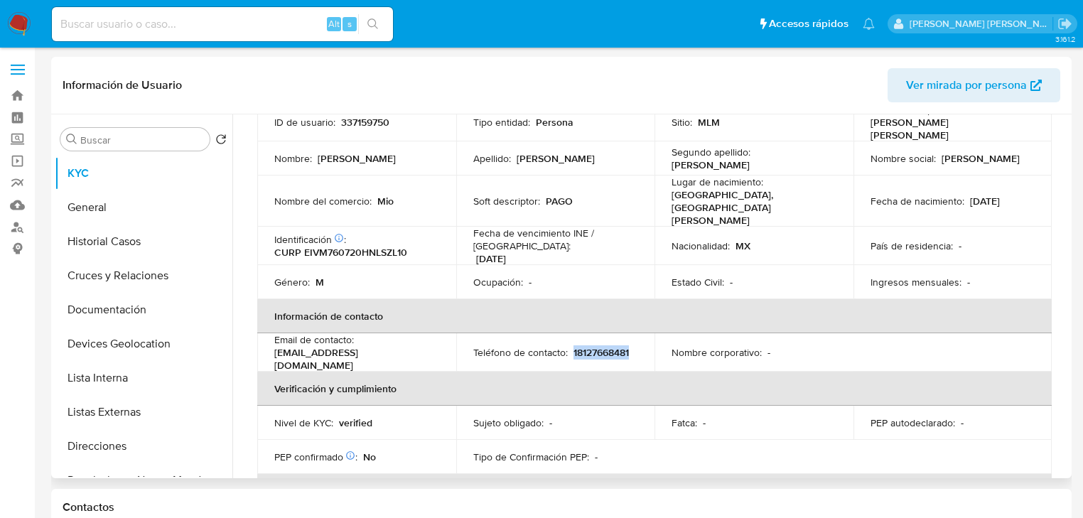
click at [590, 346] on p "18127668481" at bounding box center [600, 352] width 55 height 13
